Goal: Use online tool/utility: Utilize a website feature to perform a specific function

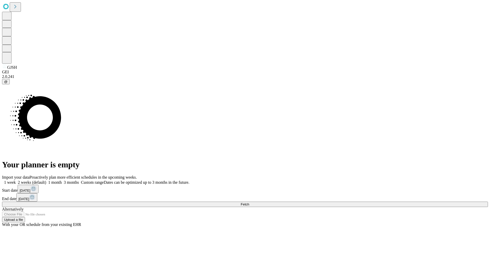
click at [249, 202] on span "Fetch" at bounding box center [245, 204] width 8 height 4
